Goal: Task Accomplishment & Management: Use online tool/utility

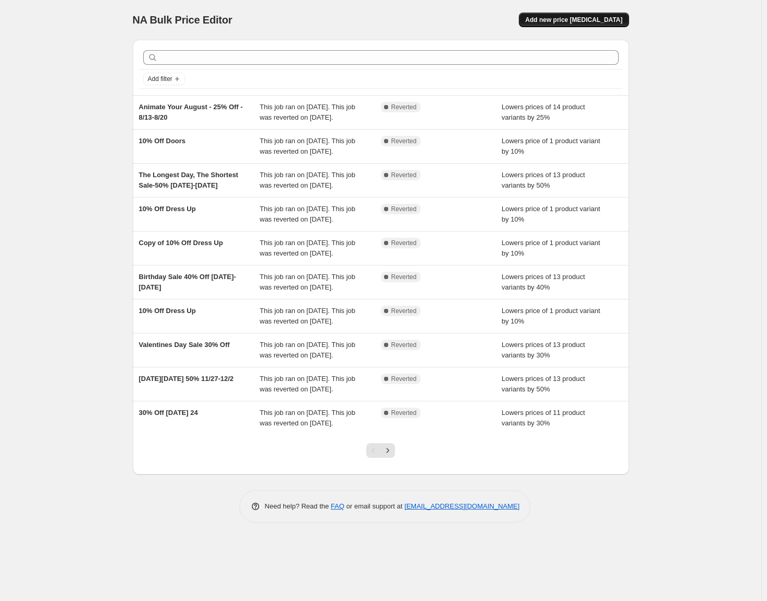
click at [602, 18] on span "Add new price [MEDICAL_DATA]" at bounding box center [573, 20] width 97 height 8
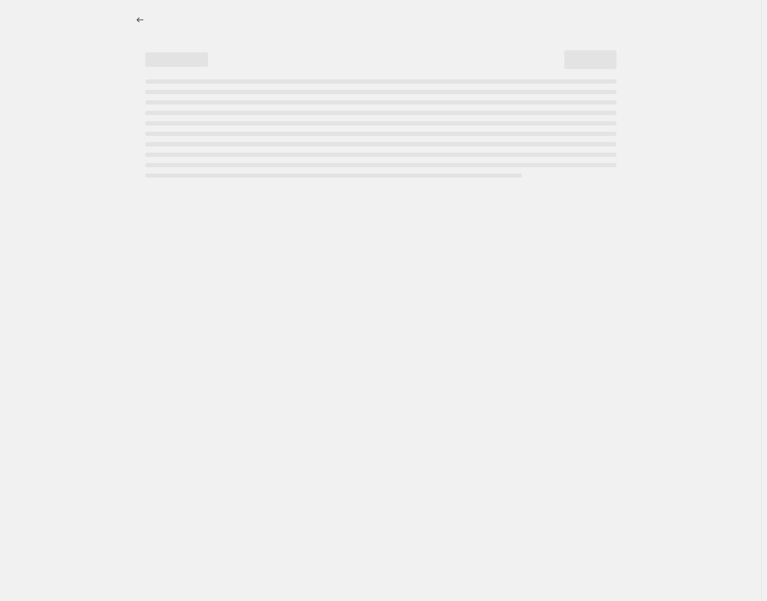
select select "percentage"
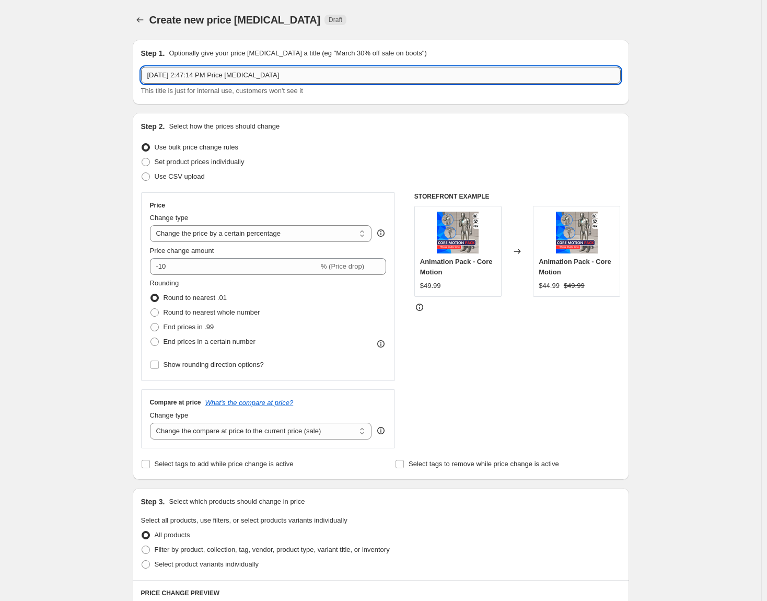
drag, startPoint x: 290, startPoint y: 74, endPoint x: 151, endPoint y: 79, distance: 139.1
click at [132, 79] on div "Step 1. Optionally give your price [MEDICAL_DATA] a title (eg "March 30% off sa…" at bounding box center [376, 506] width 505 height 950
paste input "quirrel Away the Savings-40% Off-[DATE]-[DATE]"
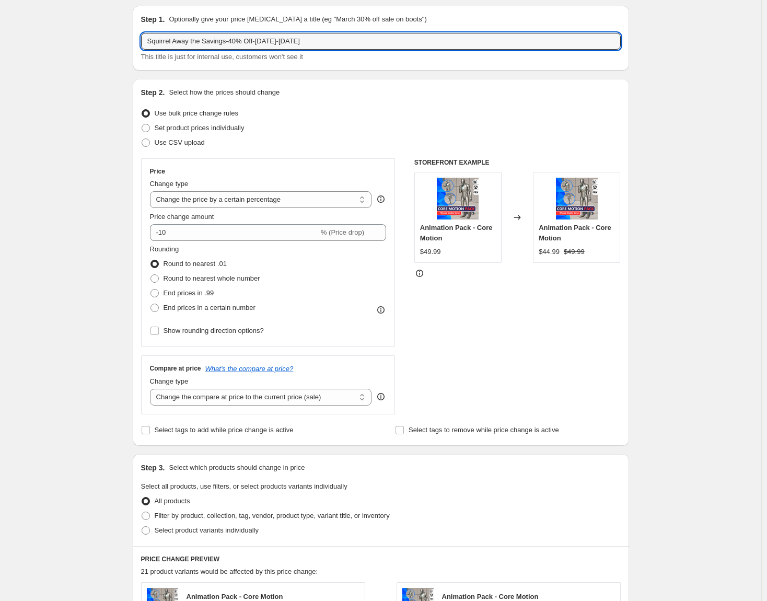
scroll to position [52, 0]
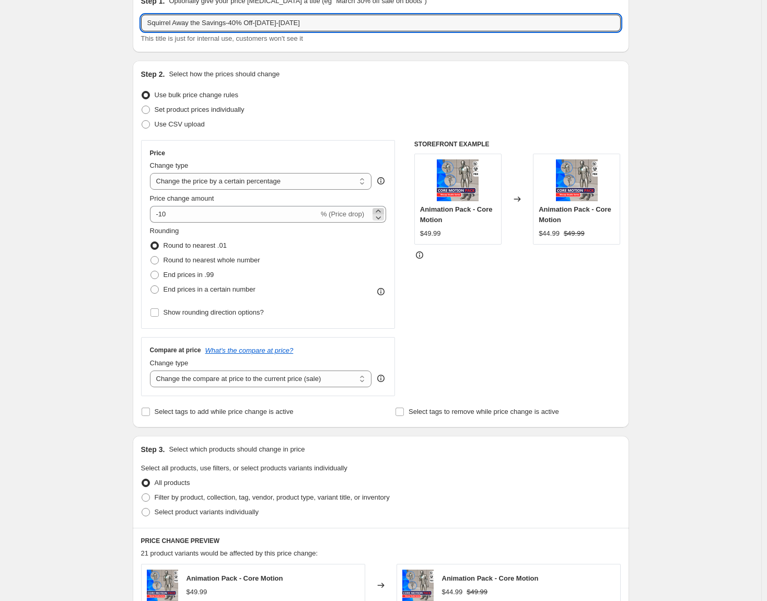
type input "Squirrel Away the Savings-40% Off-[DATE]-[DATE]"
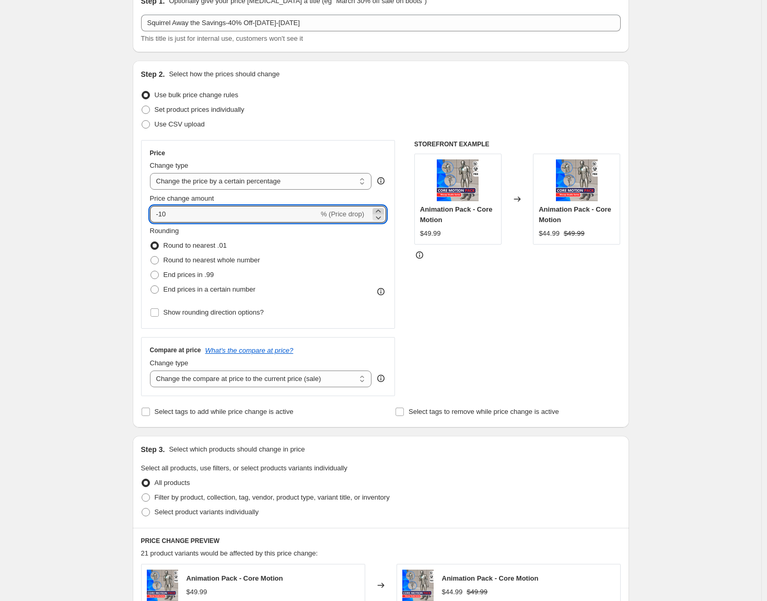
click at [379, 211] on icon at bounding box center [378, 211] width 10 height 10
click at [381, 217] on icon at bounding box center [378, 217] width 10 height 10
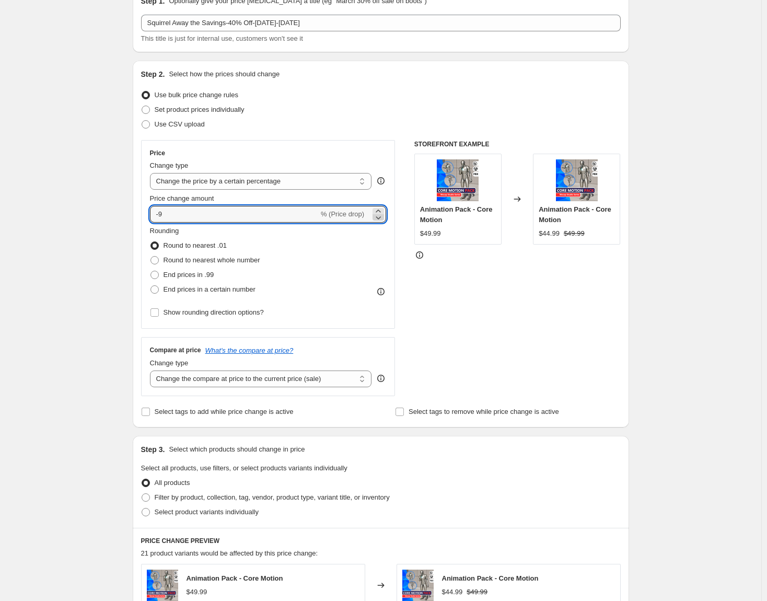
click at [381, 217] on icon at bounding box center [378, 217] width 10 height 10
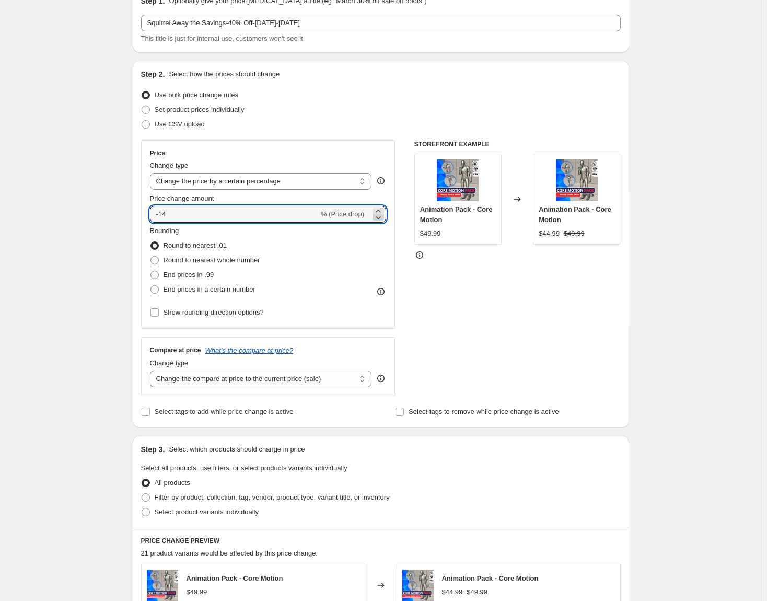
click at [381, 217] on icon at bounding box center [378, 217] width 10 height 10
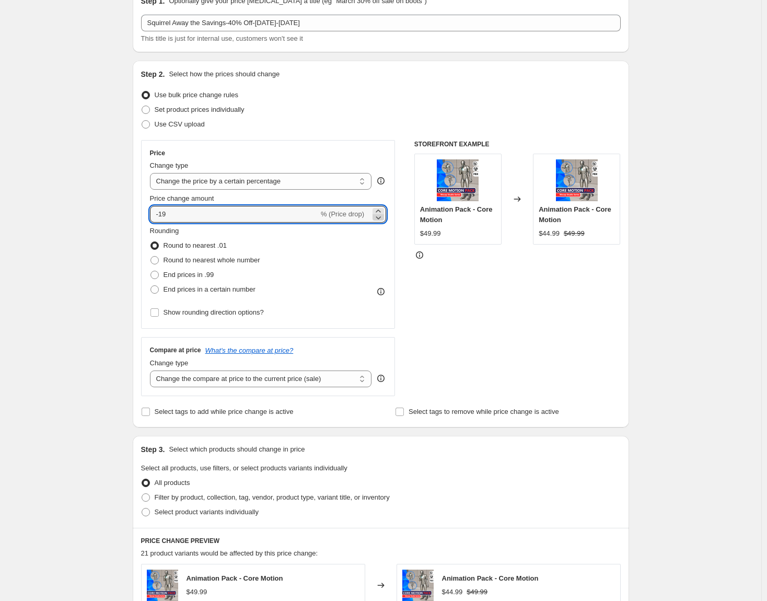
click at [381, 217] on icon at bounding box center [378, 217] width 10 height 10
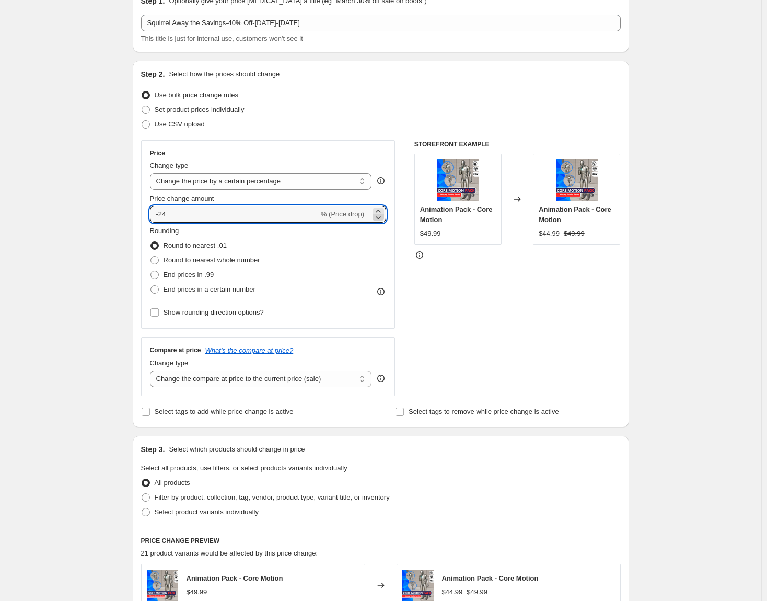
click at [381, 217] on icon at bounding box center [378, 217] width 10 height 10
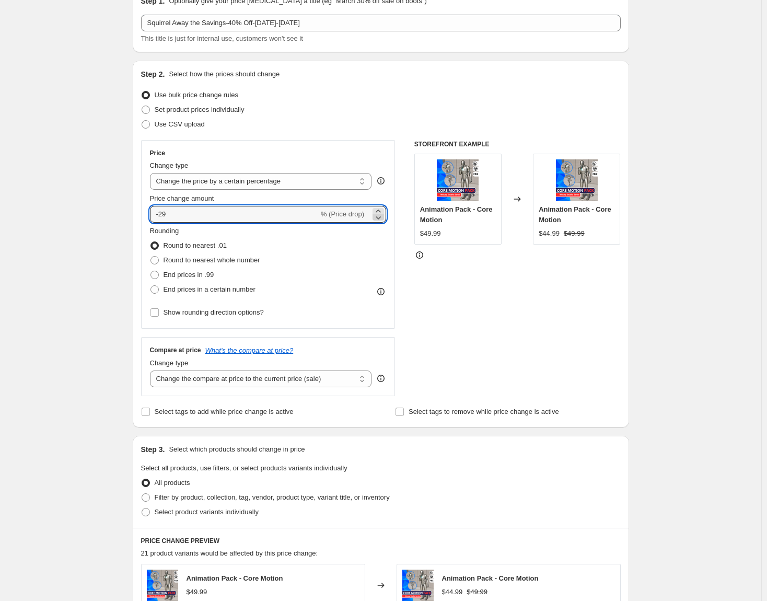
click at [381, 217] on icon at bounding box center [378, 217] width 10 height 10
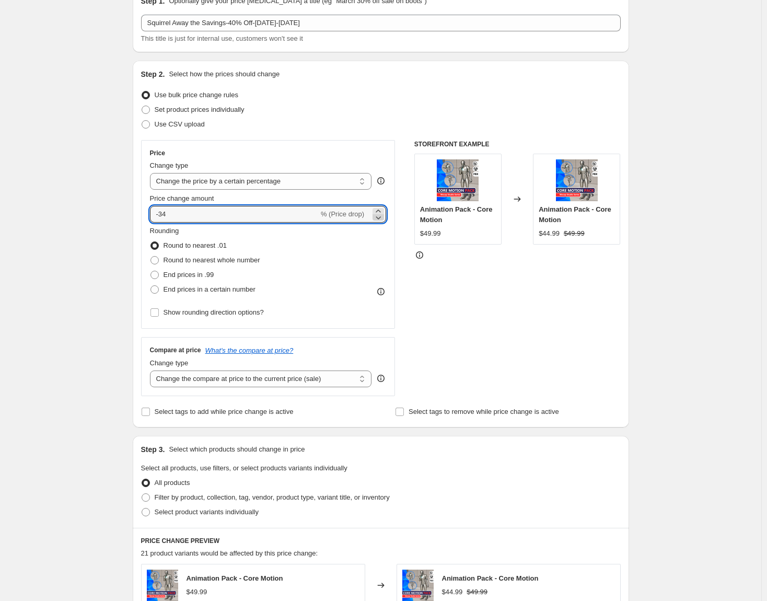
click at [381, 217] on icon at bounding box center [378, 217] width 10 height 10
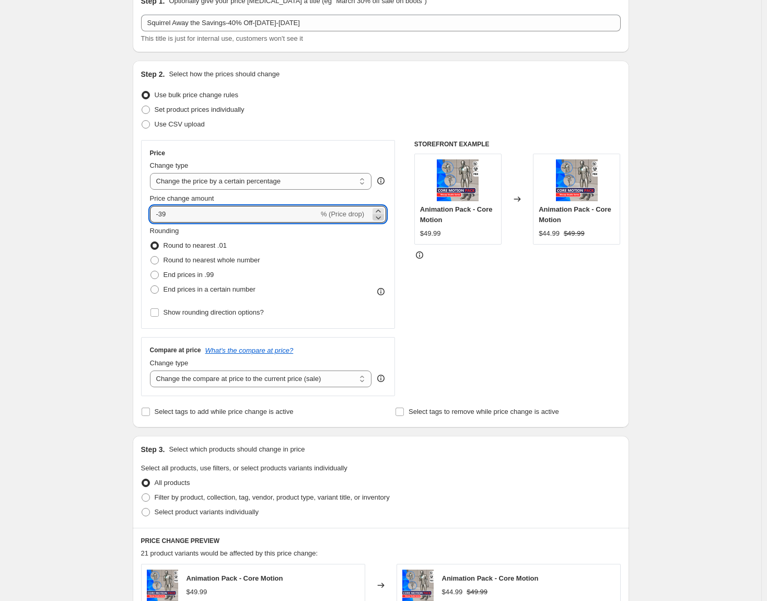
click at [381, 217] on icon at bounding box center [378, 217] width 10 height 10
type input "-40"
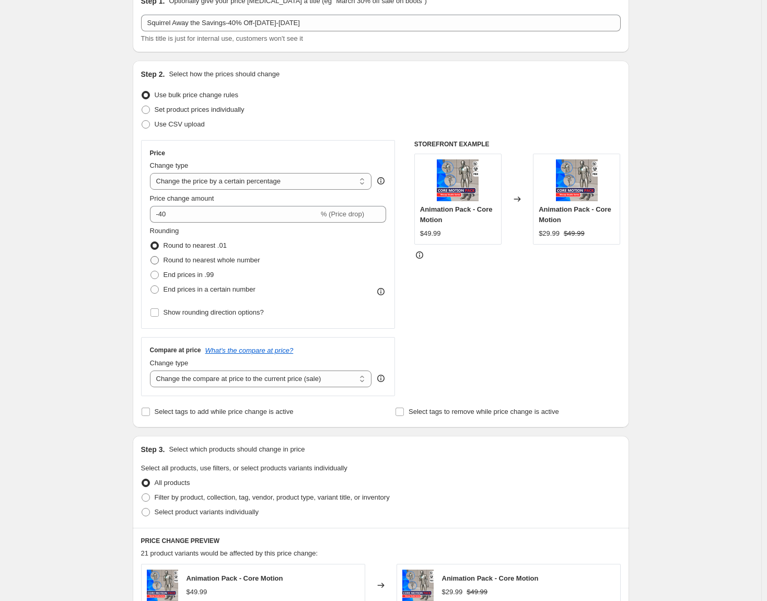
click at [157, 260] on span at bounding box center [155, 260] width 8 height 8
click at [151, 257] on input "Round to nearest whole number" at bounding box center [151, 256] width 1 height 1
radio input "true"
click at [155, 247] on span at bounding box center [155, 245] width 8 height 8
click at [151, 242] on input "Round to nearest .01" at bounding box center [151, 241] width 1 height 1
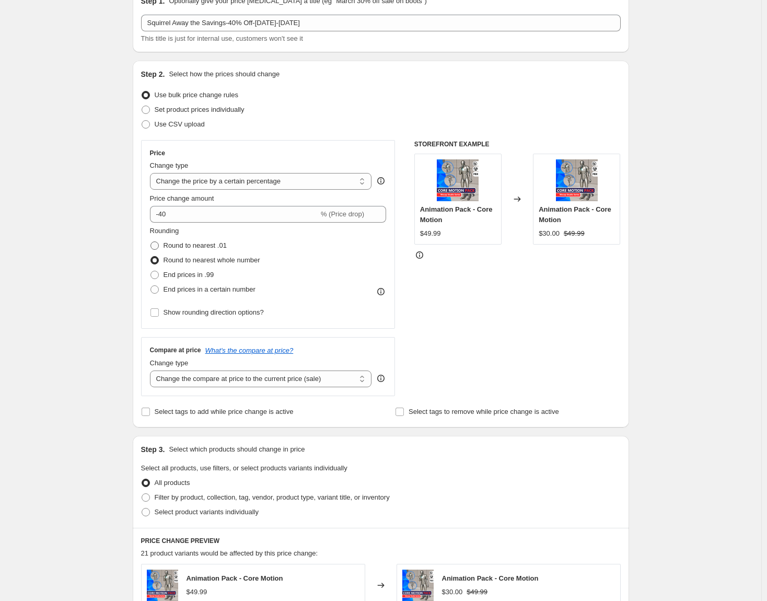
radio input "true"
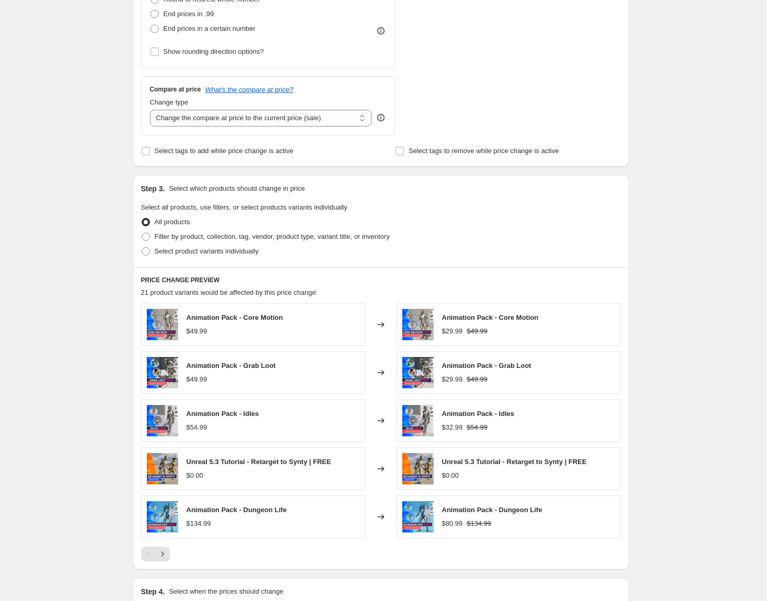
scroll to position [314, 0]
click at [150, 235] on span at bounding box center [146, 236] width 8 height 8
click at [142, 233] on input "Filter by product, collection, tag, vendor, product type, variant title, or inv…" at bounding box center [142, 232] width 1 height 1
radio input "true"
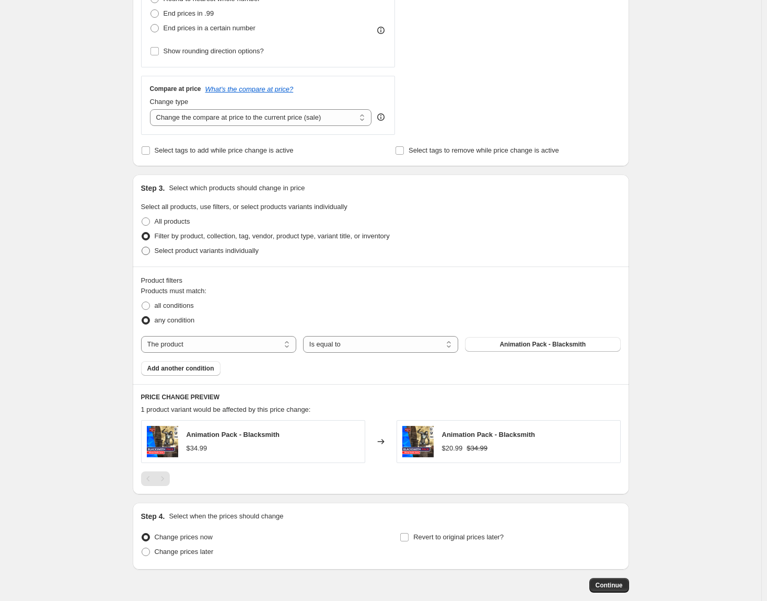
click at [150, 251] on span at bounding box center [146, 251] width 8 height 8
click at [142, 247] on input "Select product variants individually" at bounding box center [142, 247] width 1 height 1
radio input "true"
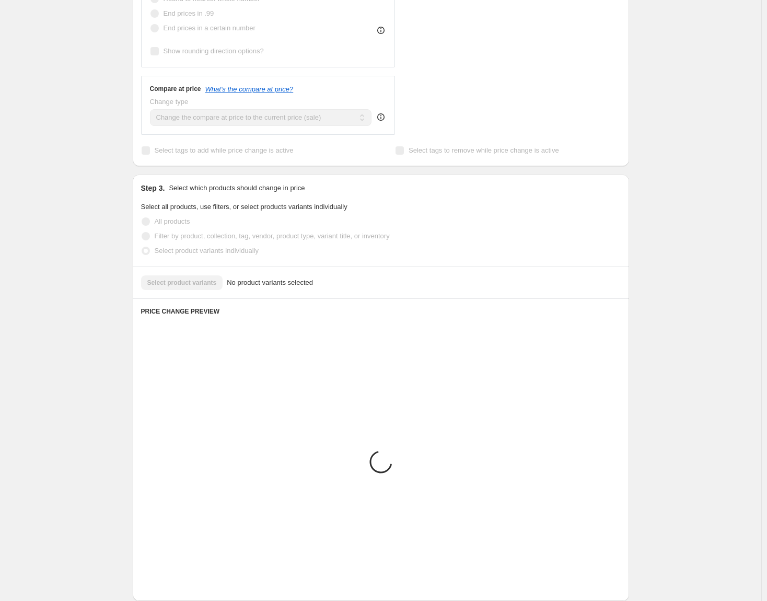
scroll to position [213, 0]
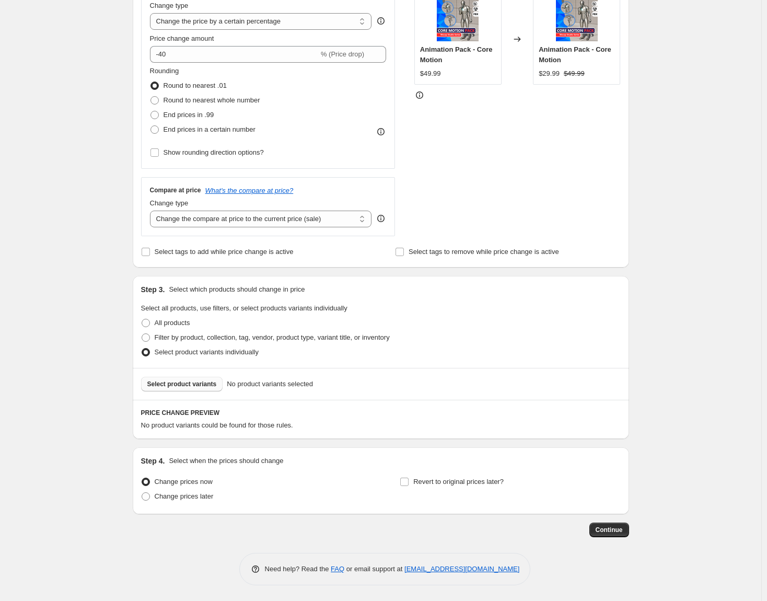
click at [185, 387] on span "Select product variants" at bounding box center [182, 384] width 70 height 8
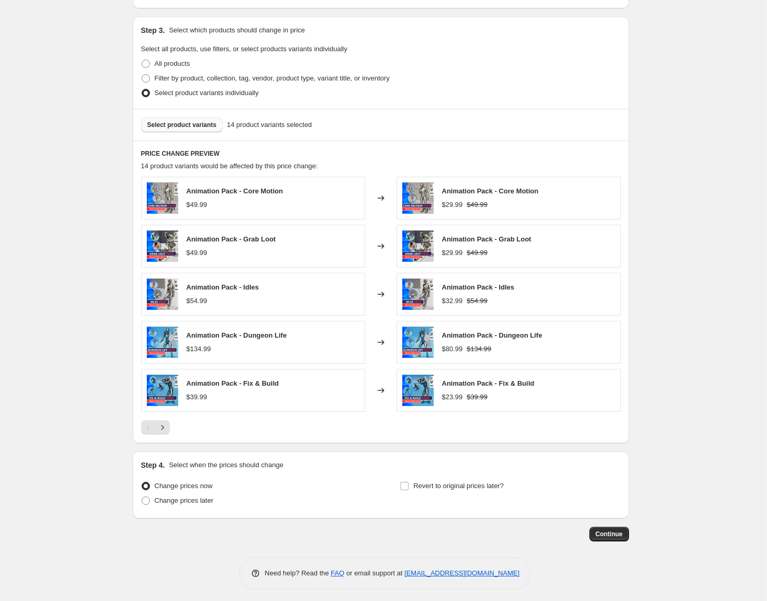
scroll to position [476, 0]
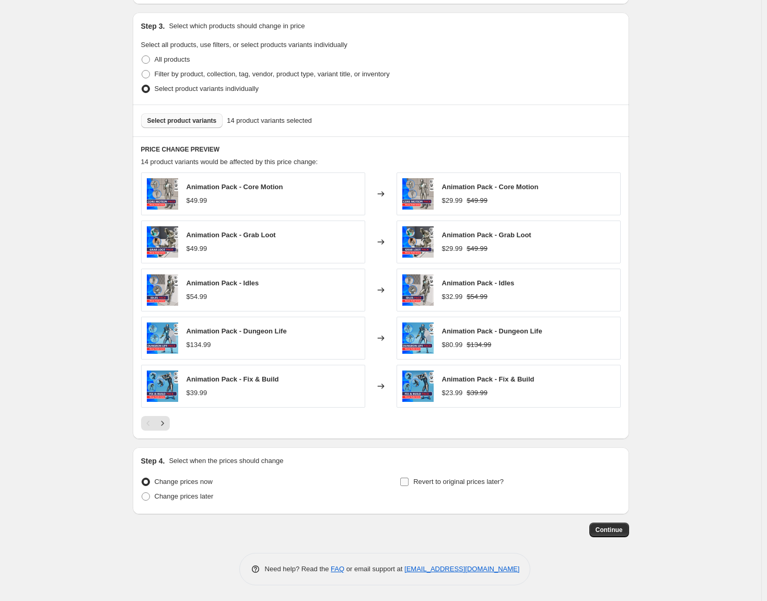
click at [406, 481] on input "Revert to original prices later?" at bounding box center [404, 482] width 8 height 8
checkbox input "true"
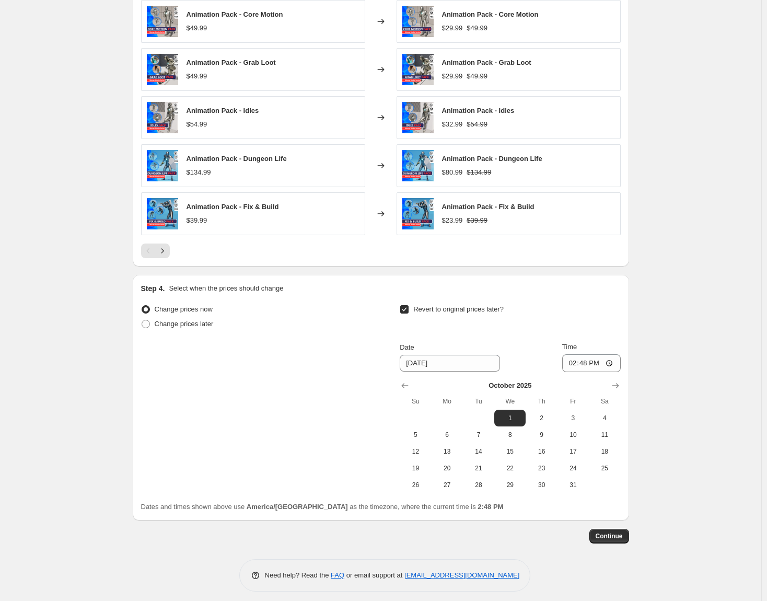
scroll to position [655, 0]
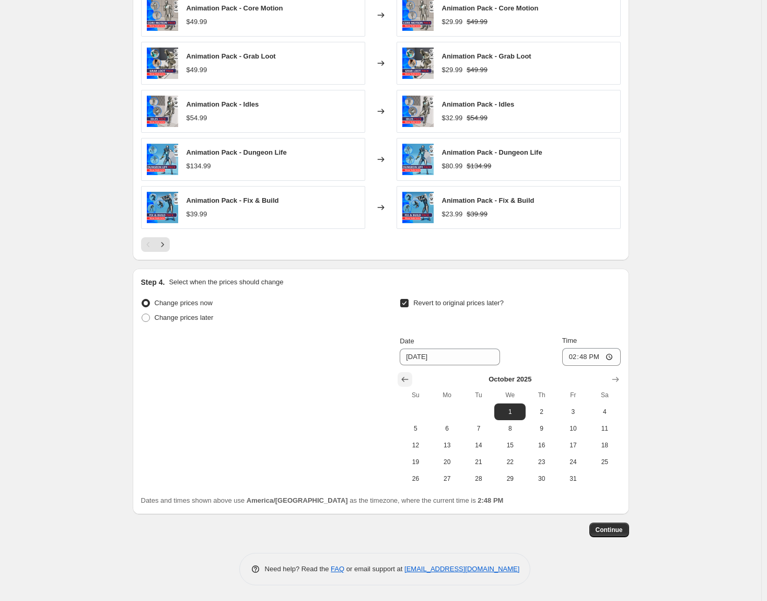
click at [410, 380] on icon "Show previous month, September 2025" at bounding box center [405, 379] width 10 height 10
click at [487, 479] on span "30" at bounding box center [478, 479] width 23 height 8
type input "[DATE]"
click at [603, 357] on input "14:48" at bounding box center [591, 357] width 59 height 18
type input "23:59"
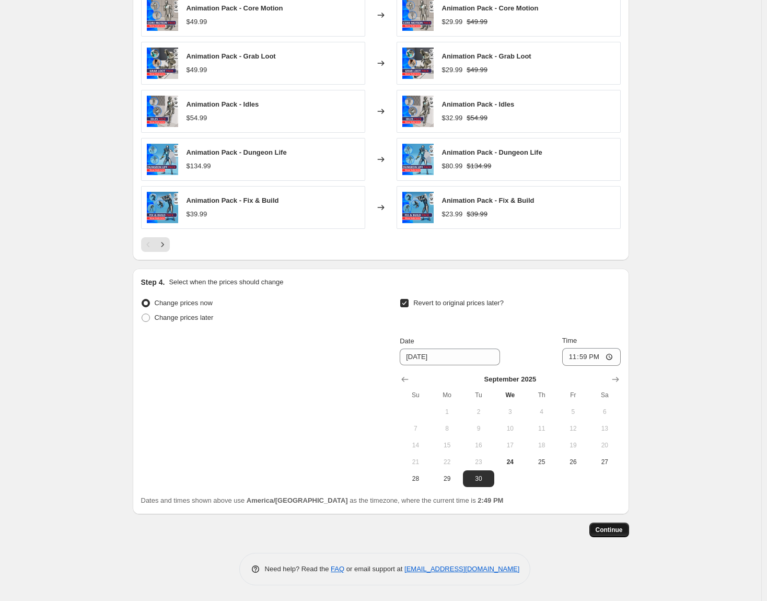
click at [622, 535] on button "Continue" at bounding box center [610, 530] width 40 height 15
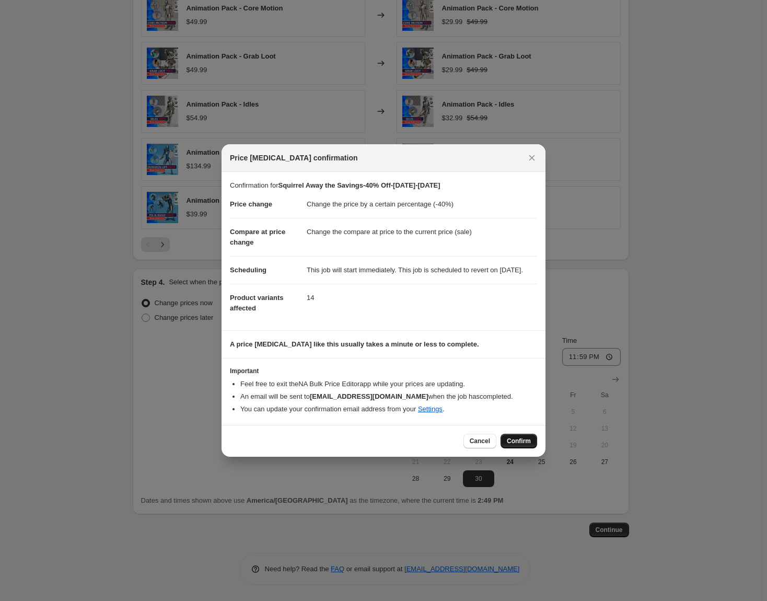
click at [526, 445] on span "Confirm" at bounding box center [519, 441] width 24 height 8
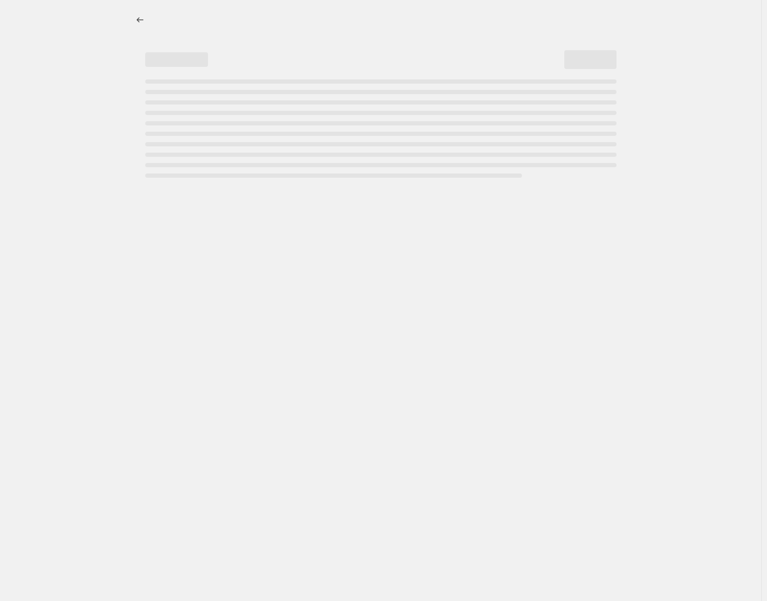
select select "percentage"
